Goal: Use online tool/utility: Utilize a website feature to perform a specific function

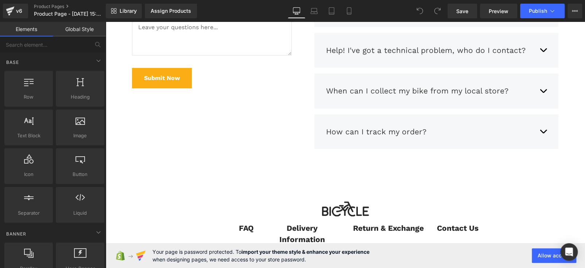
scroll to position [3066, 0]
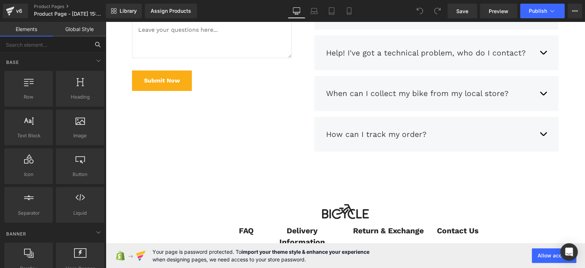
click at [38, 43] on input "text" at bounding box center [45, 44] width 90 height 16
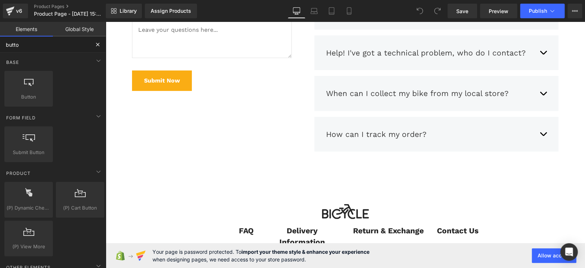
type input "button"
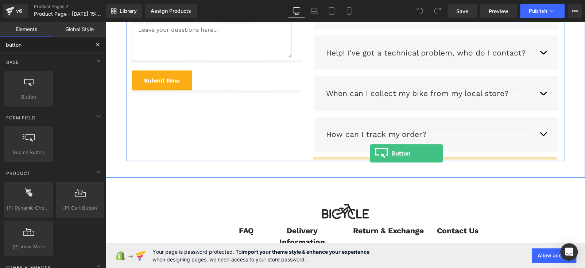
drag, startPoint x: 362, startPoint y: 144, endPoint x: 370, endPoint y: 153, distance: 11.9
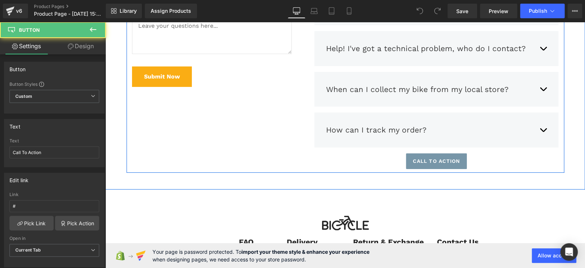
scroll to position [3062, 0]
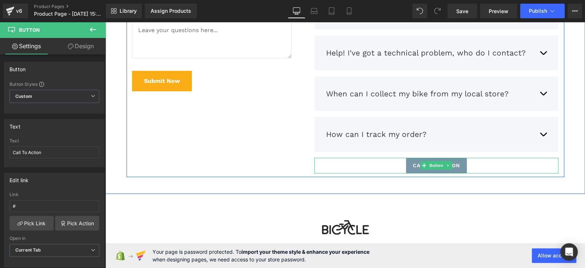
drag, startPoint x: 433, startPoint y: 166, endPoint x: 342, endPoint y: 160, distance: 90.3
click at [433, 166] on span "Button" at bounding box center [436, 165] width 17 height 9
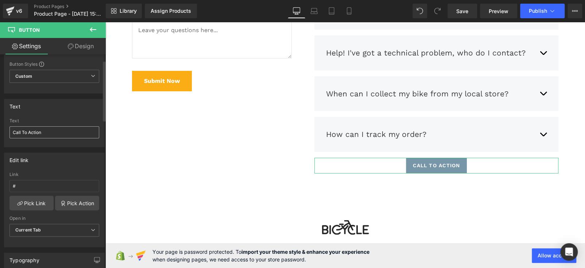
scroll to position [109, 0]
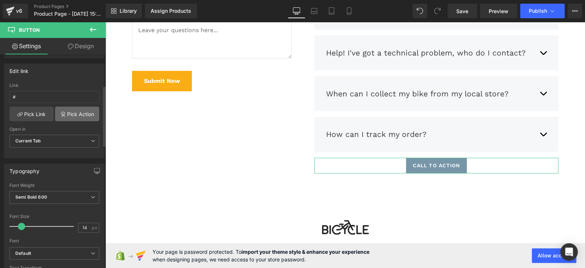
click at [74, 111] on link "Pick Action" at bounding box center [77, 114] width 44 height 15
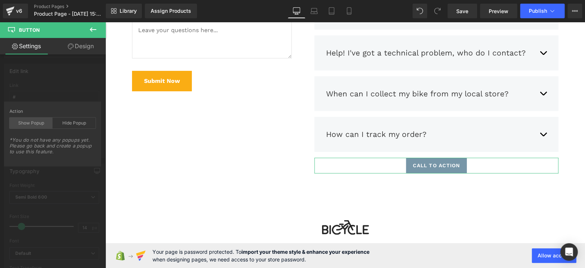
click at [27, 125] on div "Show Popup" at bounding box center [30, 122] width 43 height 11
click at [38, 122] on div "Show Popup" at bounding box center [30, 122] width 43 height 11
click at [36, 122] on div "Show Popup" at bounding box center [30, 122] width 43 height 11
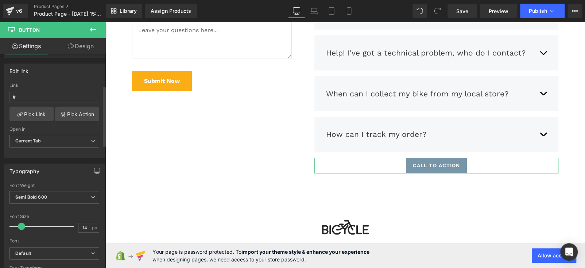
click at [76, 112] on link "Pick Action" at bounding box center [77, 114] width 44 height 15
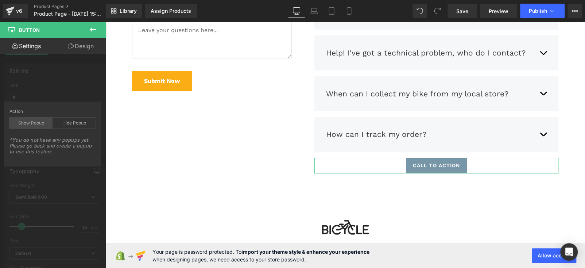
click at [34, 120] on div "Show Popup" at bounding box center [30, 122] width 43 height 11
